Goal: Task Accomplishment & Management: Manage account settings

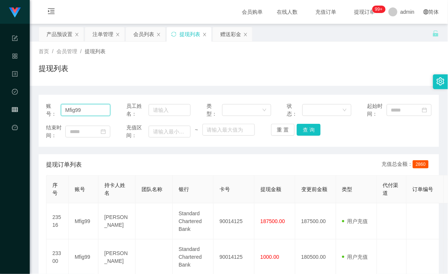
drag, startPoint x: 84, startPoint y: 108, endPoint x: 10, endPoint y: 108, distance: 73.9
click at [265, 69] on div "提现列表" at bounding box center [239, 71] width 400 height 17
click at [232, 32] on div "赠送彩金" at bounding box center [230, 34] width 21 height 14
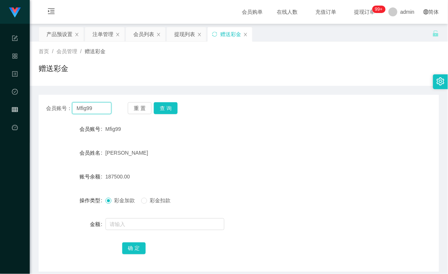
drag, startPoint x: 95, startPoint y: 110, endPoint x: 33, endPoint y: 109, distance: 61.6
click at [33, 109] on main "关闭左侧 关闭右侧 关闭其它 刷新页面 产品预设置 注单管理 会员列表 提现列表 赠送彩金 首页 / 会员管理 / 赠送彩金 / 赠送彩金 会员账号： Mfi…" at bounding box center [239, 148] width 418 height 248
drag, startPoint x: 160, startPoint y: 108, endPoint x: 187, endPoint y: 103, distance: 27.2
click at [160, 108] on button "查 询" at bounding box center [166, 108] width 24 height 12
click at [180, 35] on div "提现列表" at bounding box center [184, 34] width 21 height 14
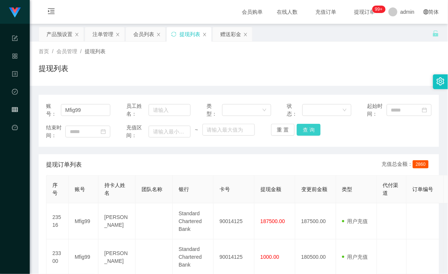
click at [306, 125] on button "查 询" at bounding box center [309, 130] width 24 height 12
click at [104, 35] on div "注单管理" at bounding box center [102, 34] width 21 height 14
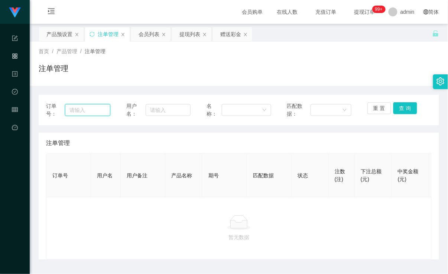
click at [89, 112] on input "text" at bounding box center [87, 110] width 45 height 12
paste input "Mfig99"
type input "Mfig99"
drag, startPoint x: 91, startPoint y: 109, endPoint x: 14, endPoint y: 108, distance: 76.9
click at [14, 108] on section "代理端 系统配置 产品管理 内容中心 数据中心 会员管理 平台首页 保存配置 重置配置 整体风格设置 主题色 导航设置 内容区域宽度 定宽 固定Header …" at bounding box center [224, 147] width 448 height 294
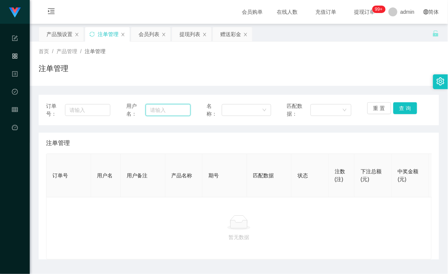
click at [161, 111] on input "text" at bounding box center [168, 110] width 45 height 12
paste input "Mfig99"
type input "Mfig99"
drag, startPoint x: 405, startPoint y: 110, endPoint x: 398, endPoint y: 112, distance: 8.0
click at [405, 110] on button "查 询" at bounding box center [405, 108] width 24 height 12
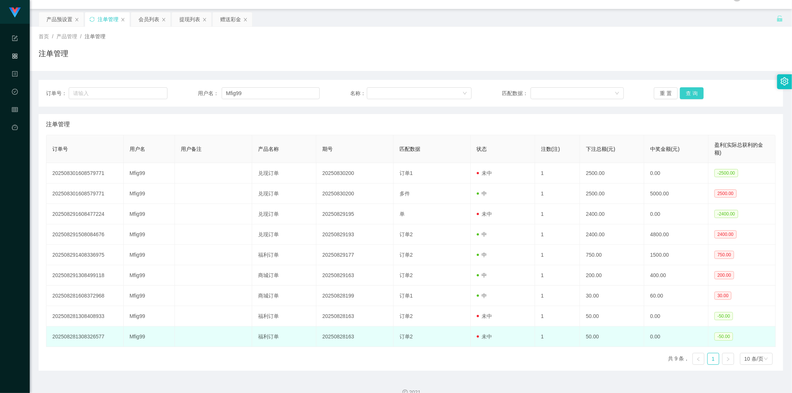
scroll to position [28, 0]
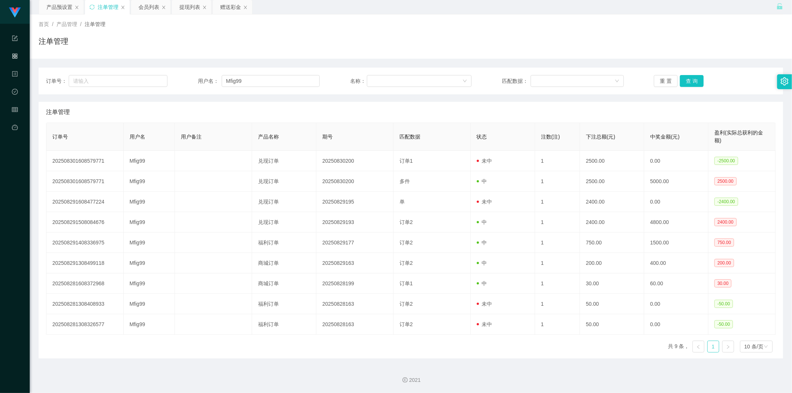
click at [447, 273] on link "1" at bounding box center [713, 346] width 11 height 11
click at [447, 273] on icon "图标: right" at bounding box center [728, 347] width 2 height 4
click at [447, 273] on icon "图标: left" at bounding box center [698, 347] width 4 height 4
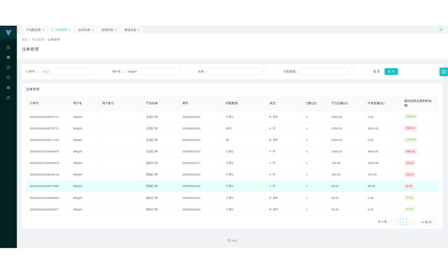
scroll to position [0, 0]
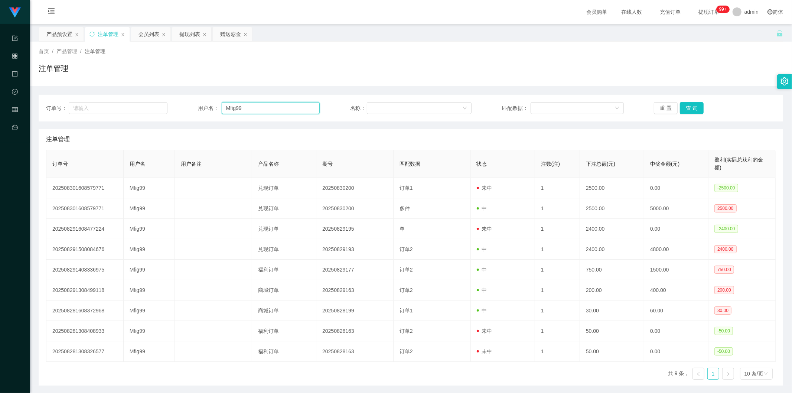
drag, startPoint x: 264, startPoint y: 111, endPoint x: 199, endPoint y: 113, distance: 64.2
click at [199, 113] on div "用户名： Mfig99" at bounding box center [258, 108] width 121 height 12
click at [150, 38] on div "会员列表" at bounding box center [148, 34] width 21 height 14
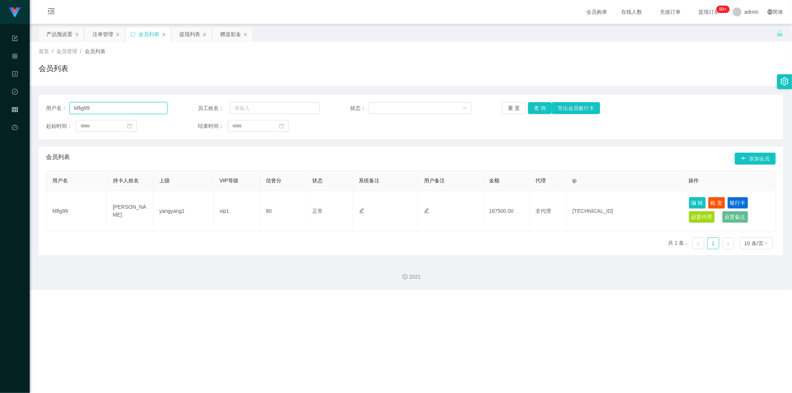
drag, startPoint x: 122, startPoint y: 108, endPoint x: 169, endPoint y: 108, distance: 46.8
click at [122, 108] on input "Mfig99" at bounding box center [118, 108] width 98 height 12
click at [447, 106] on button "查 询" at bounding box center [540, 108] width 24 height 12
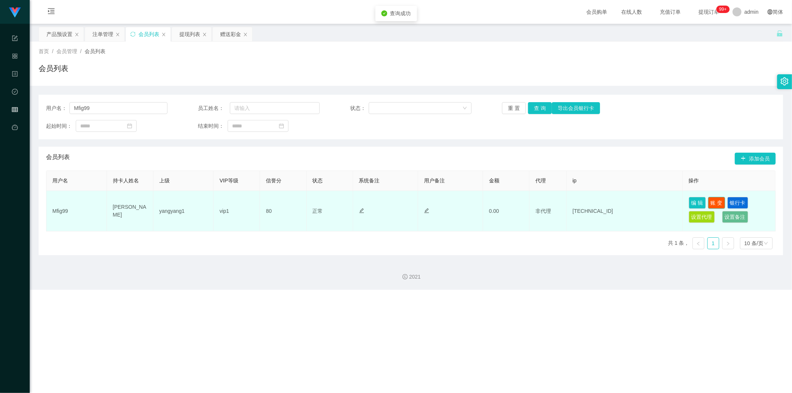
click at [447, 202] on button "账 变" at bounding box center [716, 203] width 17 height 12
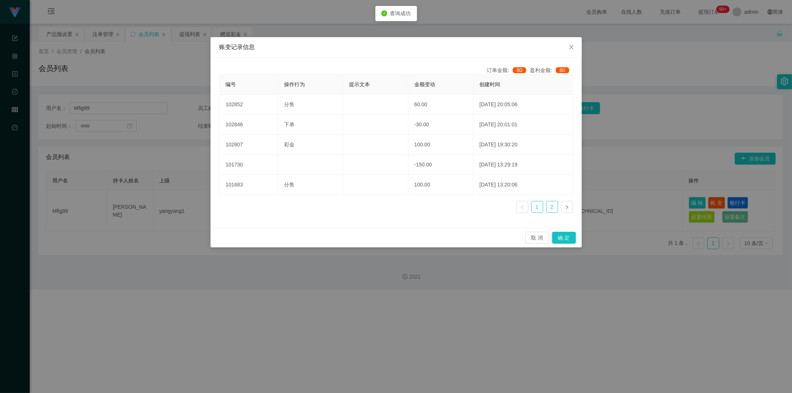
click at [447, 202] on link "2" at bounding box center [551, 206] width 11 height 11
click at [447, 209] on link "7" at bounding box center [551, 206] width 11 height 11
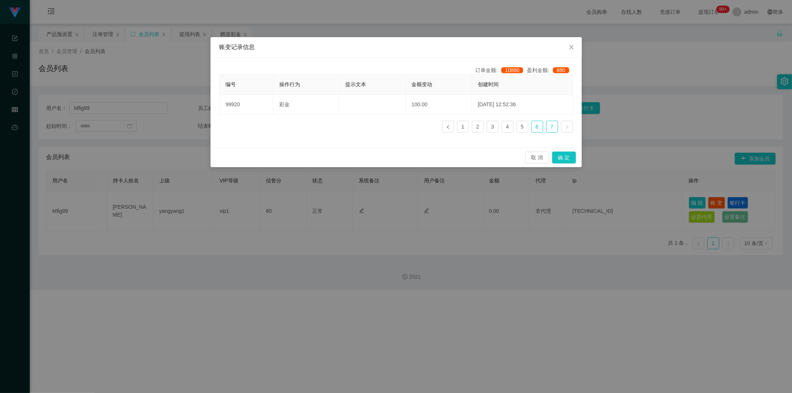
click at [447, 128] on link "6" at bounding box center [537, 126] width 11 height 11
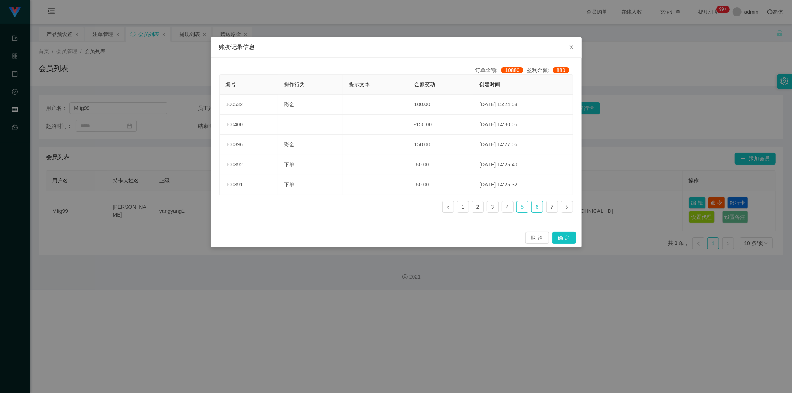
click at [447, 207] on link "5" at bounding box center [522, 206] width 11 height 11
click at [447, 209] on link "4" at bounding box center [507, 206] width 11 height 11
click at [447, 212] on link "3" at bounding box center [492, 206] width 11 height 11
click at [447, 206] on link "2" at bounding box center [477, 206] width 11 height 11
click at [447, 50] on icon "图标: close" at bounding box center [571, 47] width 6 height 6
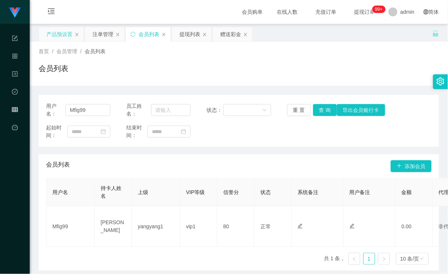
click at [60, 34] on div "产品预设置" at bounding box center [59, 34] width 26 height 14
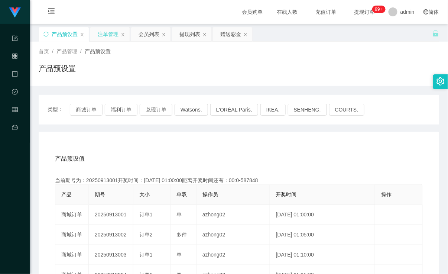
click at [105, 35] on div "注单管理" at bounding box center [108, 34] width 21 height 14
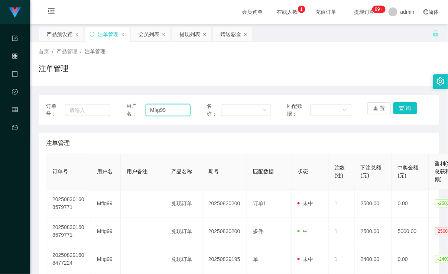
click at [173, 109] on input "Mfig99" at bounding box center [168, 110] width 45 height 12
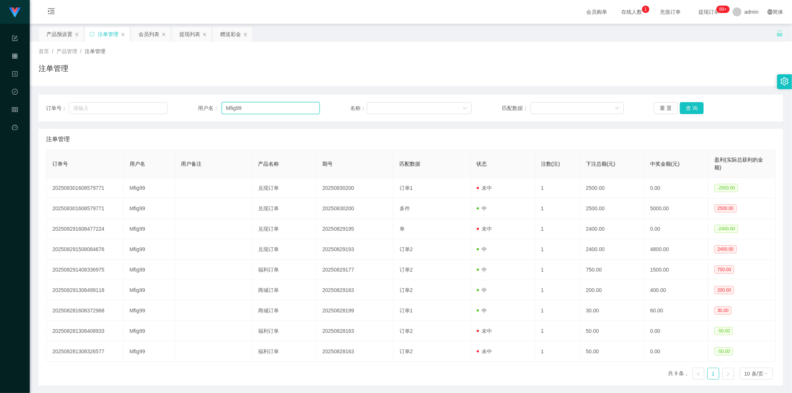
drag, startPoint x: 253, startPoint y: 109, endPoint x: 187, endPoint y: 106, distance: 66.2
click at [187, 106] on div "订单号： 用户名： Mfig99 名称： 匹配数据： 重 置 查 询" at bounding box center [411, 108] width 730 height 12
click at [245, 62] on div "首页 / 产品管理 / 注单管理 / 注单管理" at bounding box center [411, 64] width 744 height 32
click at [152, 32] on div "会员列表" at bounding box center [148, 34] width 21 height 14
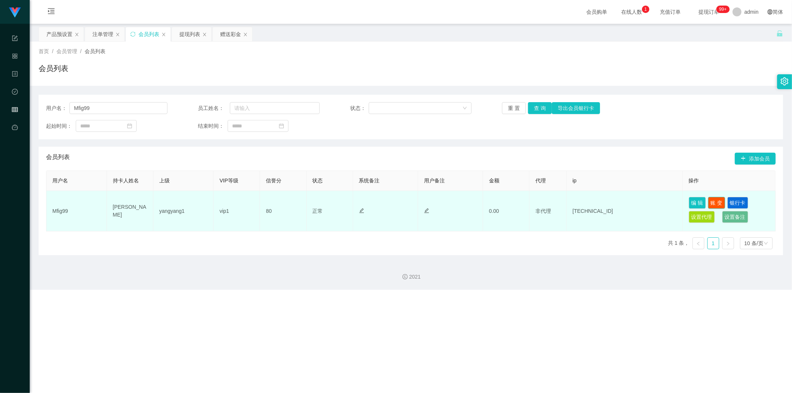
click at [447, 201] on button "账 变" at bounding box center [716, 203] width 17 height 12
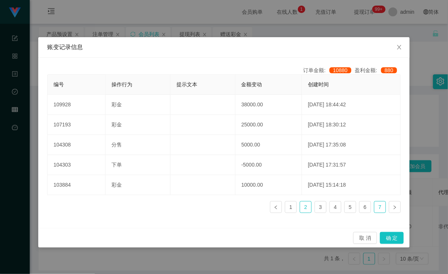
click at [383, 205] on link "7" at bounding box center [379, 206] width 11 height 11
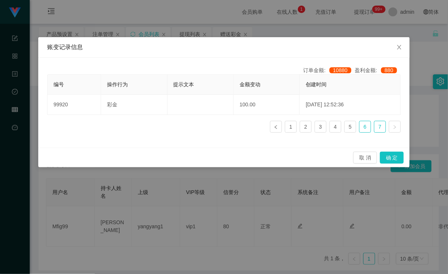
click at [365, 127] on link "6" at bounding box center [364, 126] width 11 height 11
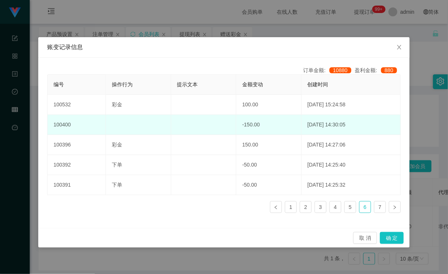
click at [238, 126] on td "-150.00" at bounding box center [268, 125] width 65 height 20
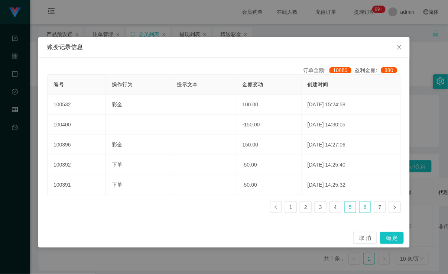
click at [355, 206] on link "5" at bounding box center [350, 206] width 11 height 11
click at [336, 206] on link "4" at bounding box center [335, 206] width 11 height 11
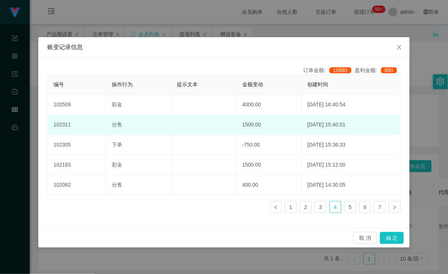
click at [242, 127] on td "1500.00" at bounding box center [268, 125] width 65 height 20
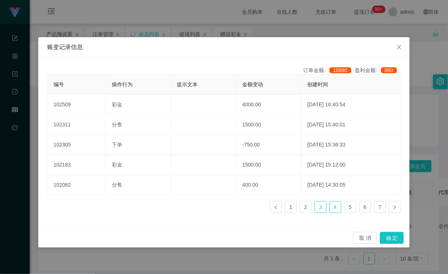
click at [324, 206] on link "3" at bounding box center [320, 206] width 11 height 11
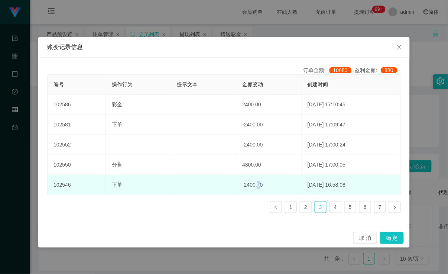
click at [247, 184] on td "-2400.00" at bounding box center [268, 185] width 65 height 20
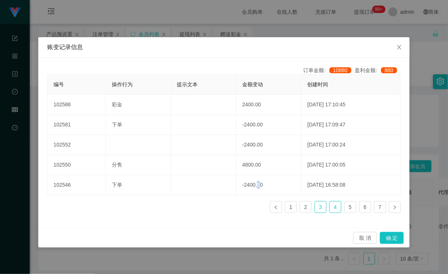
click at [334, 207] on link "4" at bounding box center [335, 206] width 11 height 11
click at [322, 206] on link "3" at bounding box center [320, 206] width 11 height 11
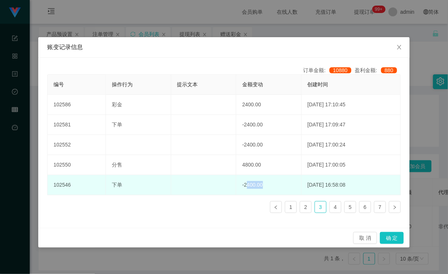
drag, startPoint x: 254, startPoint y: 183, endPoint x: 239, endPoint y: 180, distance: 15.1
click at [239, 180] on td "-2400.00" at bounding box center [268, 185] width 65 height 20
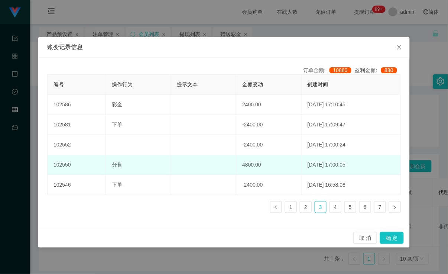
drag, startPoint x: 247, startPoint y: 166, endPoint x: 247, endPoint y: 158, distance: 7.8
click at [247, 166] on td "4800.00" at bounding box center [268, 165] width 65 height 20
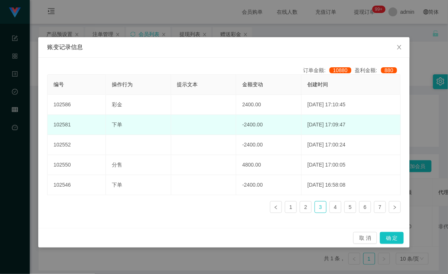
click at [244, 133] on td "-2400.00" at bounding box center [268, 125] width 65 height 20
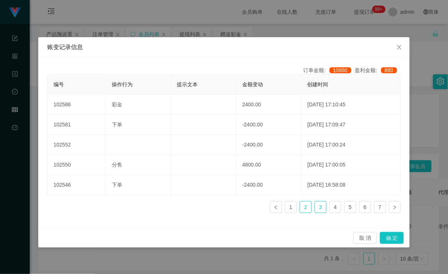
click at [308, 208] on link "2" at bounding box center [305, 206] width 11 height 11
click at [292, 208] on link "1" at bounding box center [290, 206] width 11 height 11
click at [399, 46] on icon "图标: close" at bounding box center [399, 47] width 6 height 6
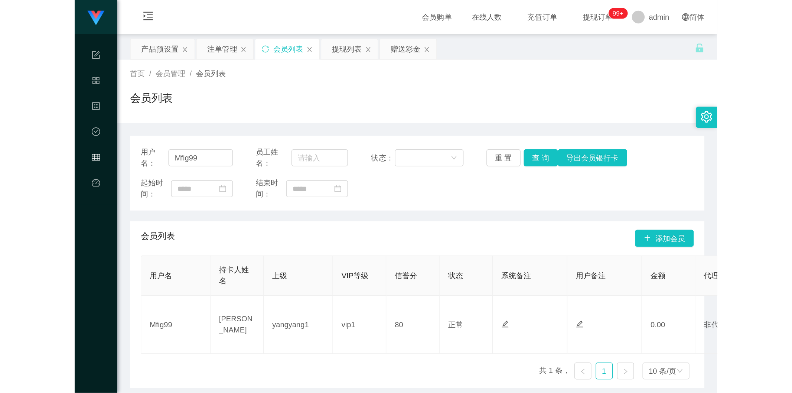
scroll to position [0, 186]
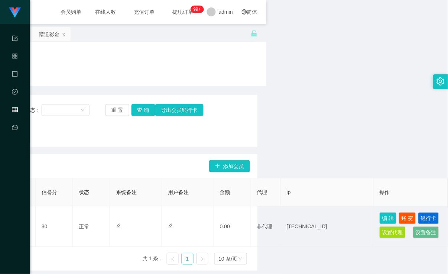
click at [164, 87] on div "用户名： Mfig99 员工姓名： 状态： 重 置 查 询 导出会员银行卡 起始时间： 结束时间： 会员列表 添加会员 用户名 持卡人姓名 上级 VIP等级 …" at bounding box center [57, 178] width 400 height 185
